Goal: Transaction & Acquisition: Purchase product/service

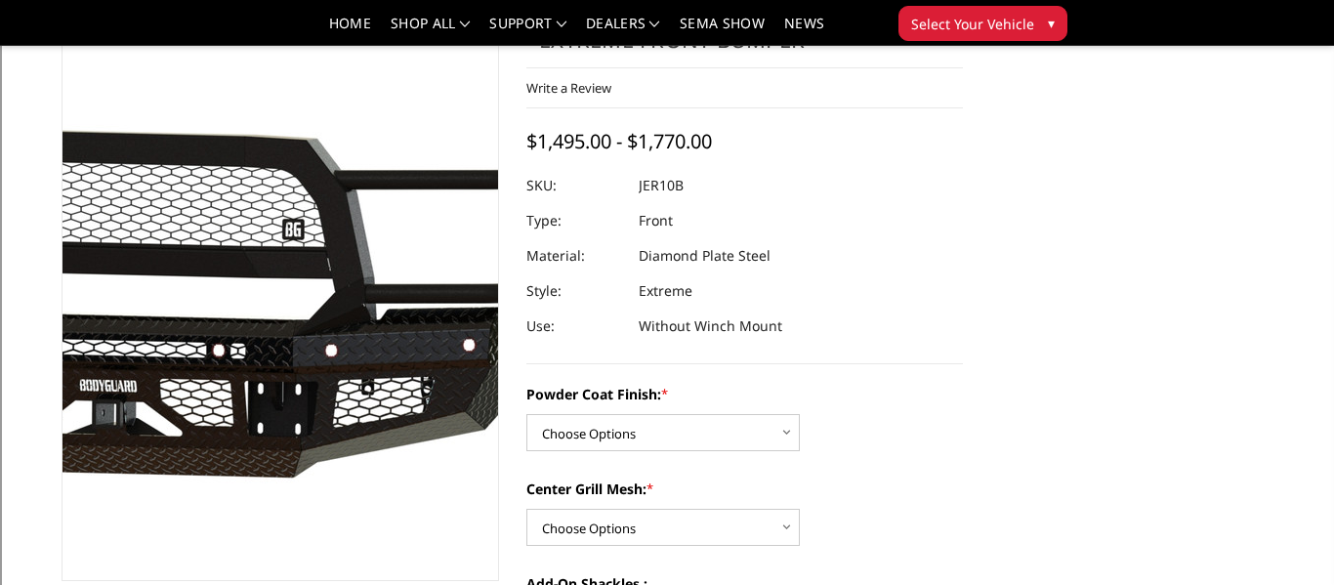
scroll to position [112, 0]
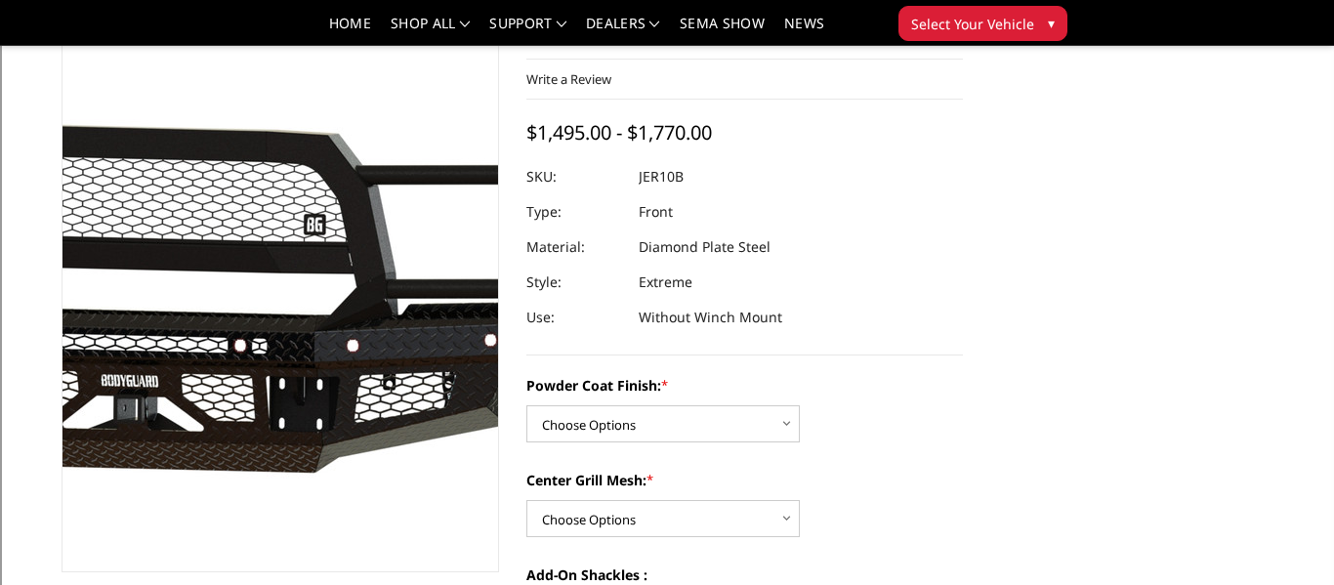
click at [356, 328] on img at bounding box center [141, 282] width 1250 height 561
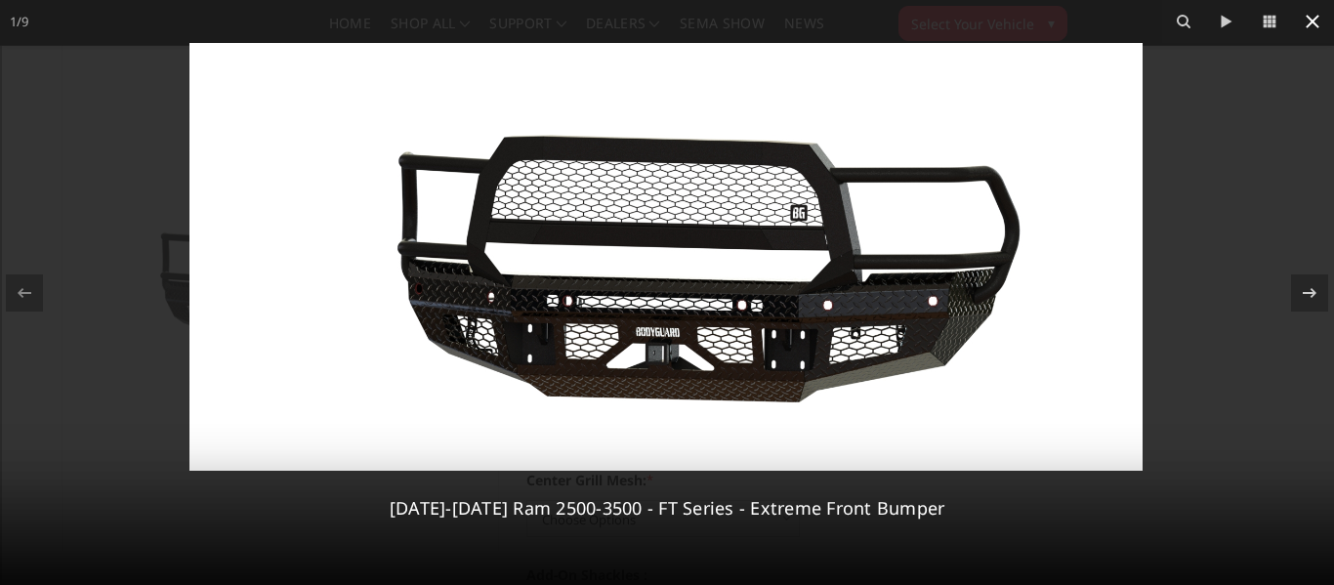
click at [1316, 25] on icon at bounding box center [1313, 22] width 14 height 14
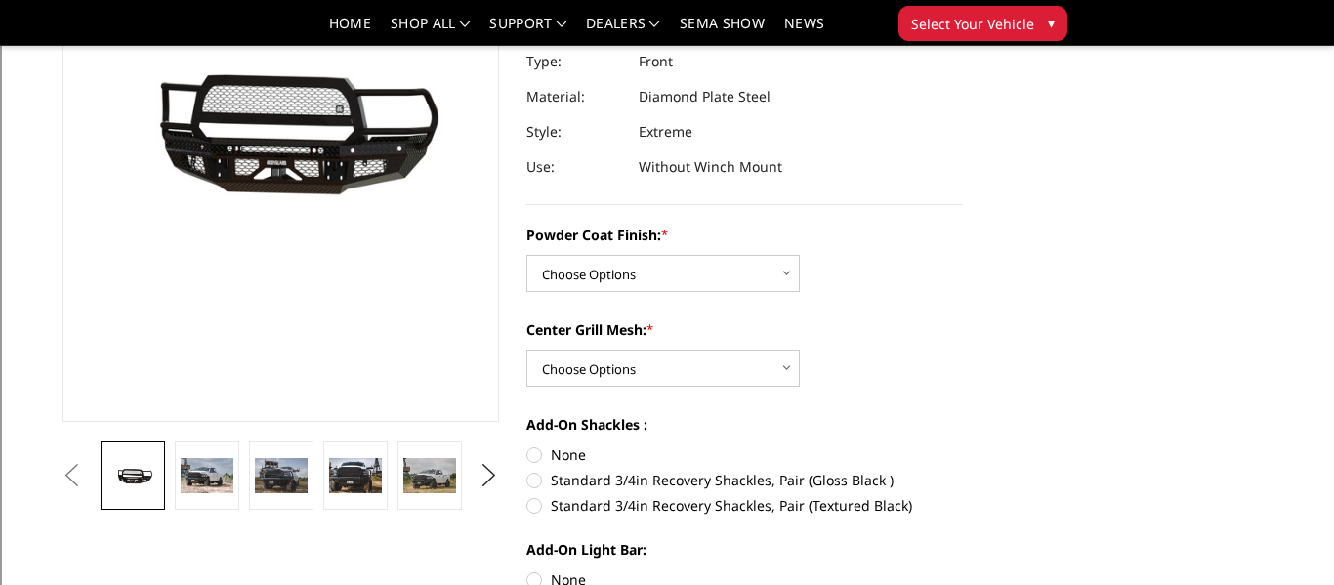
scroll to position [266, 0]
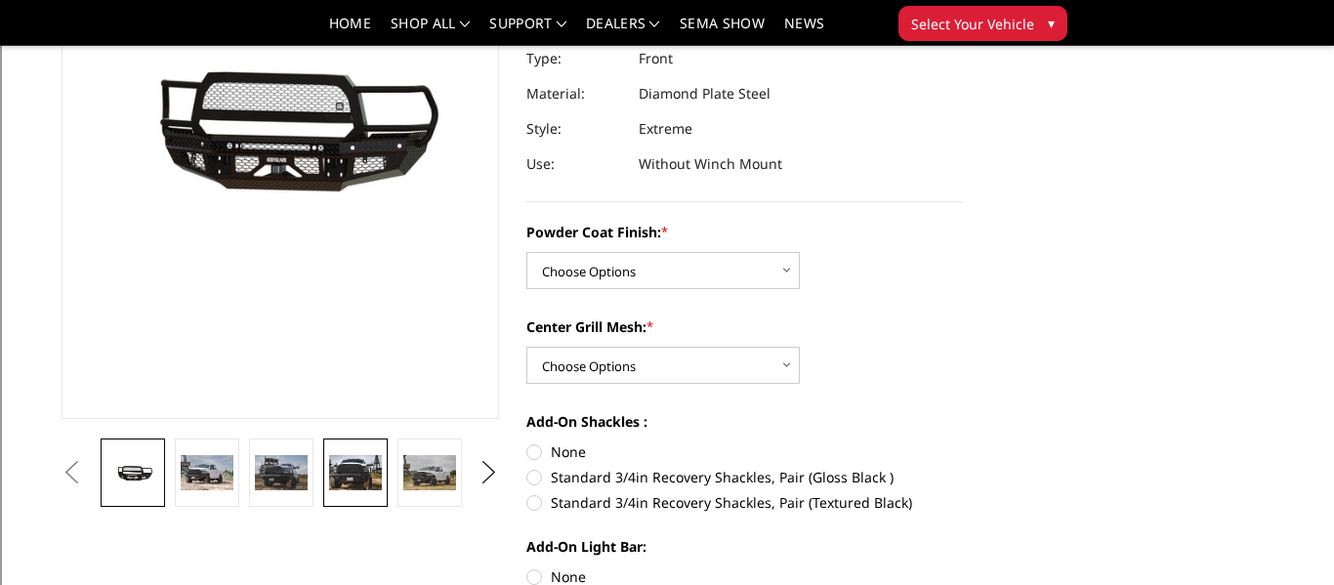
click at [383, 474] on link at bounding box center [355, 473] width 64 height 68
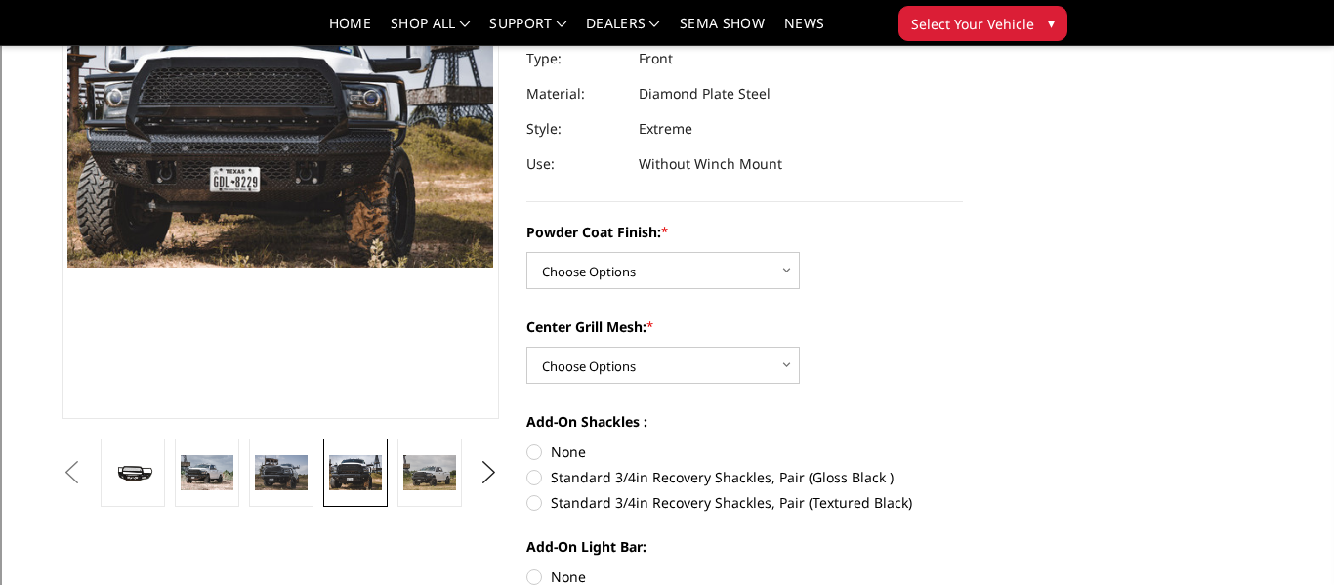
scroll to position [220, 0]
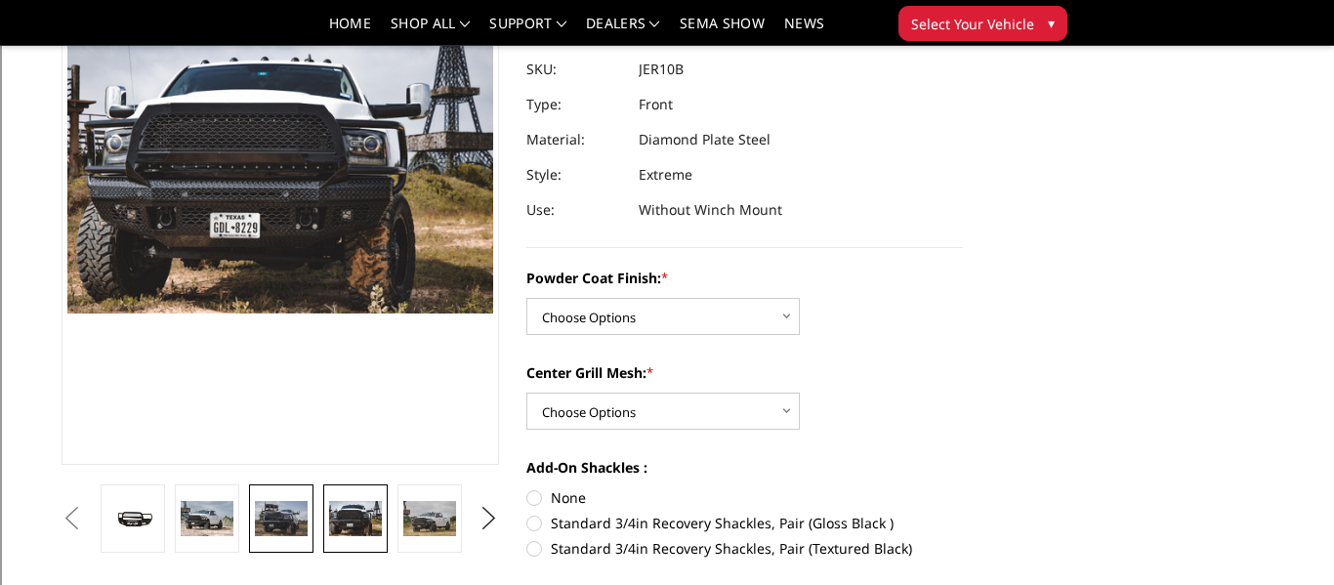
click at [283, 488] on link at bounding box center [281, 518] width 64 height 68
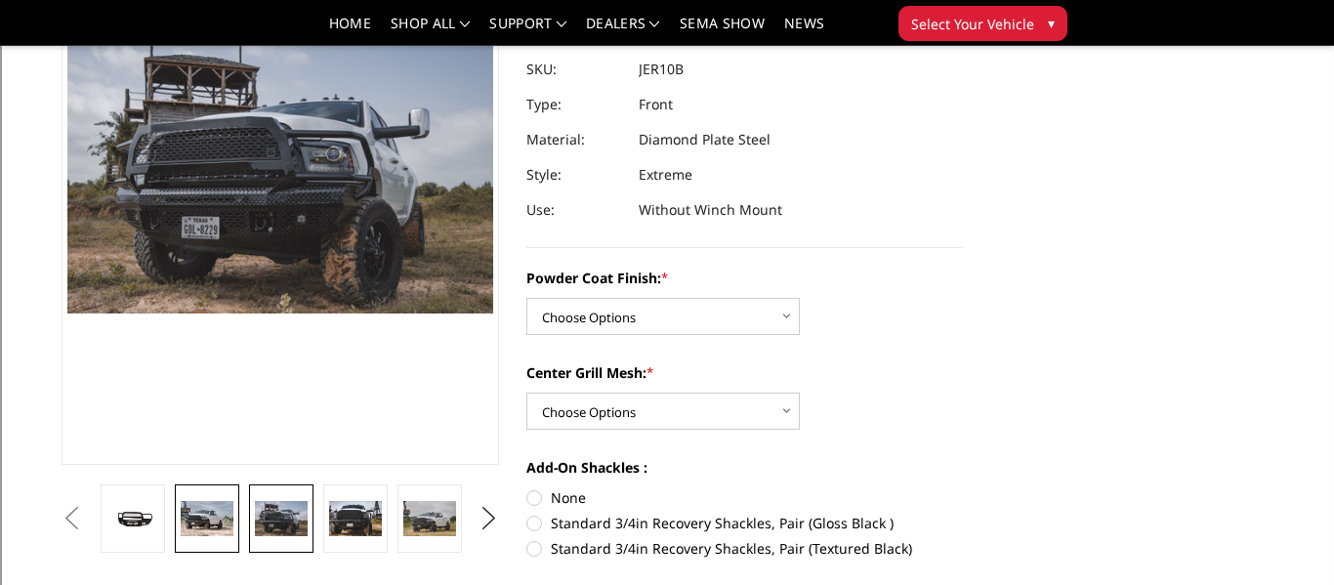
click at [221, 504] on img at bounding box center [207, 518] width 53 height 35
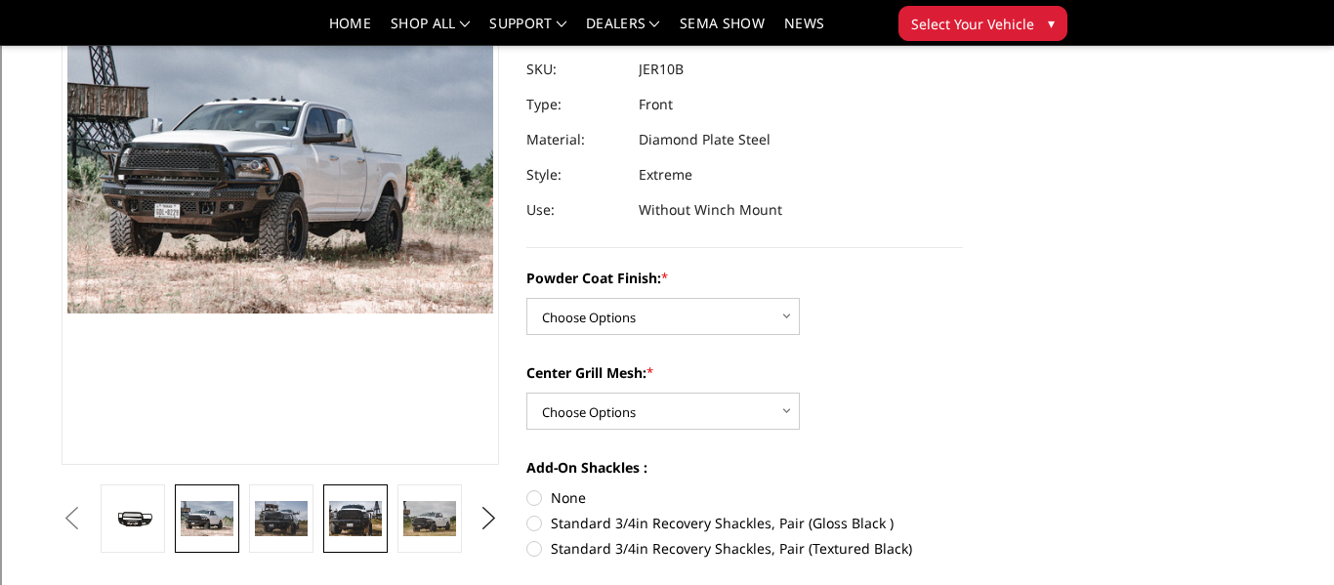
click at [360, 493] on link at bounding box center [355, 518] width 64 height 68
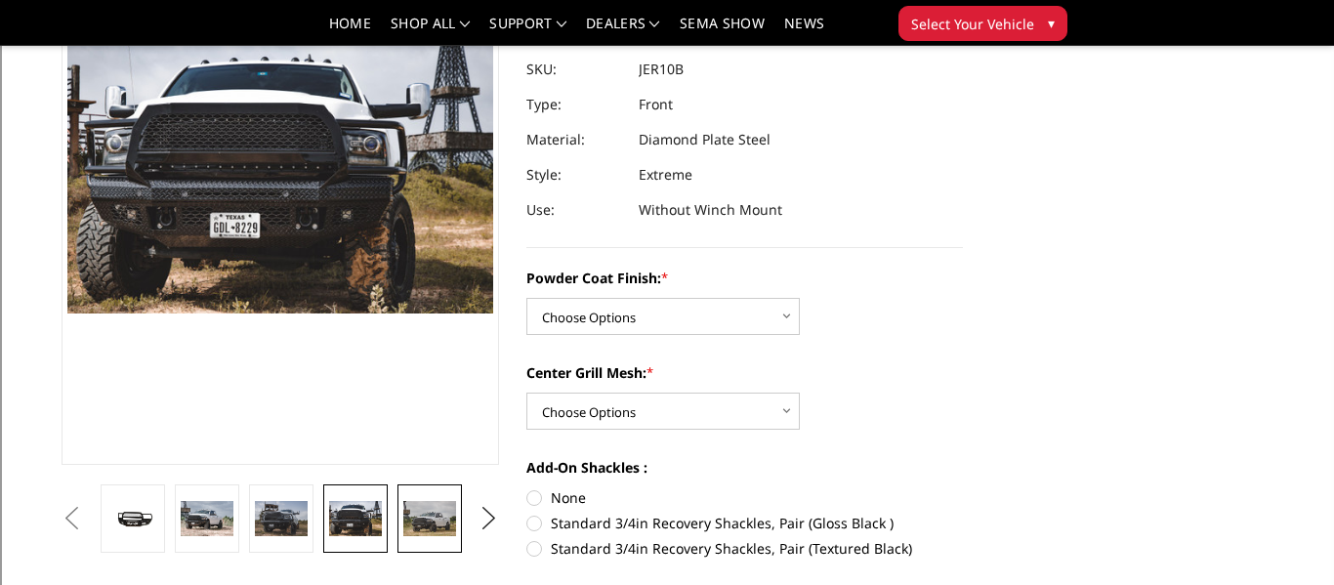
click at [448, 522] on img at bounding box center [429, 518] width 53 height 35
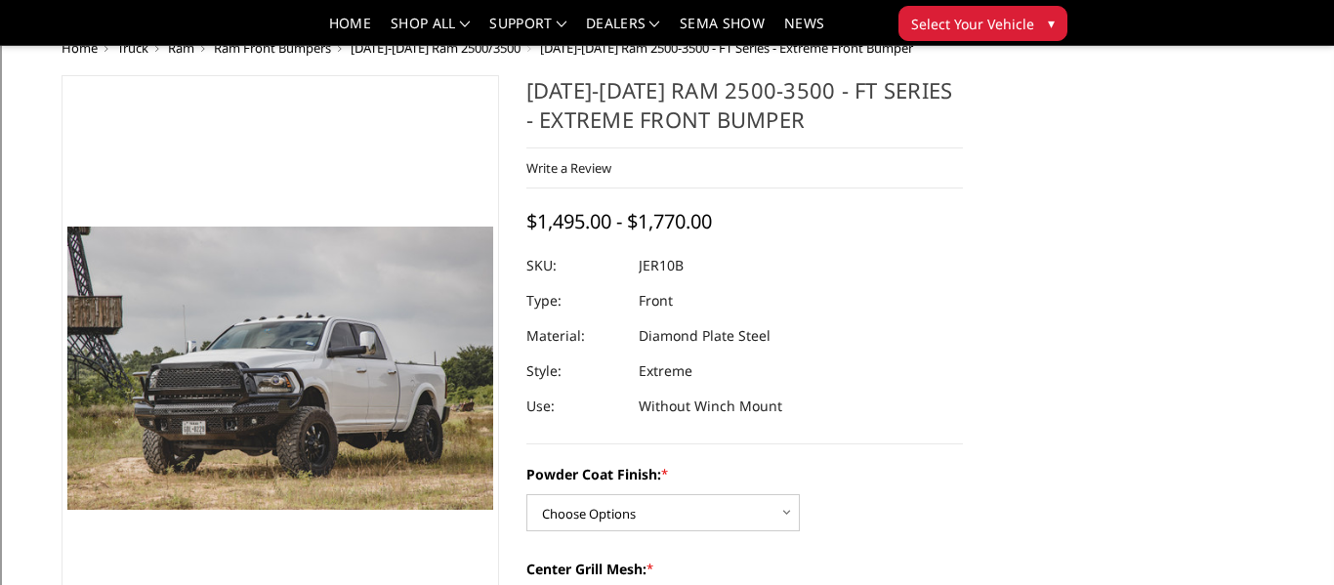
scroll to position [0, 0]
